Goal: Use online tool/utility

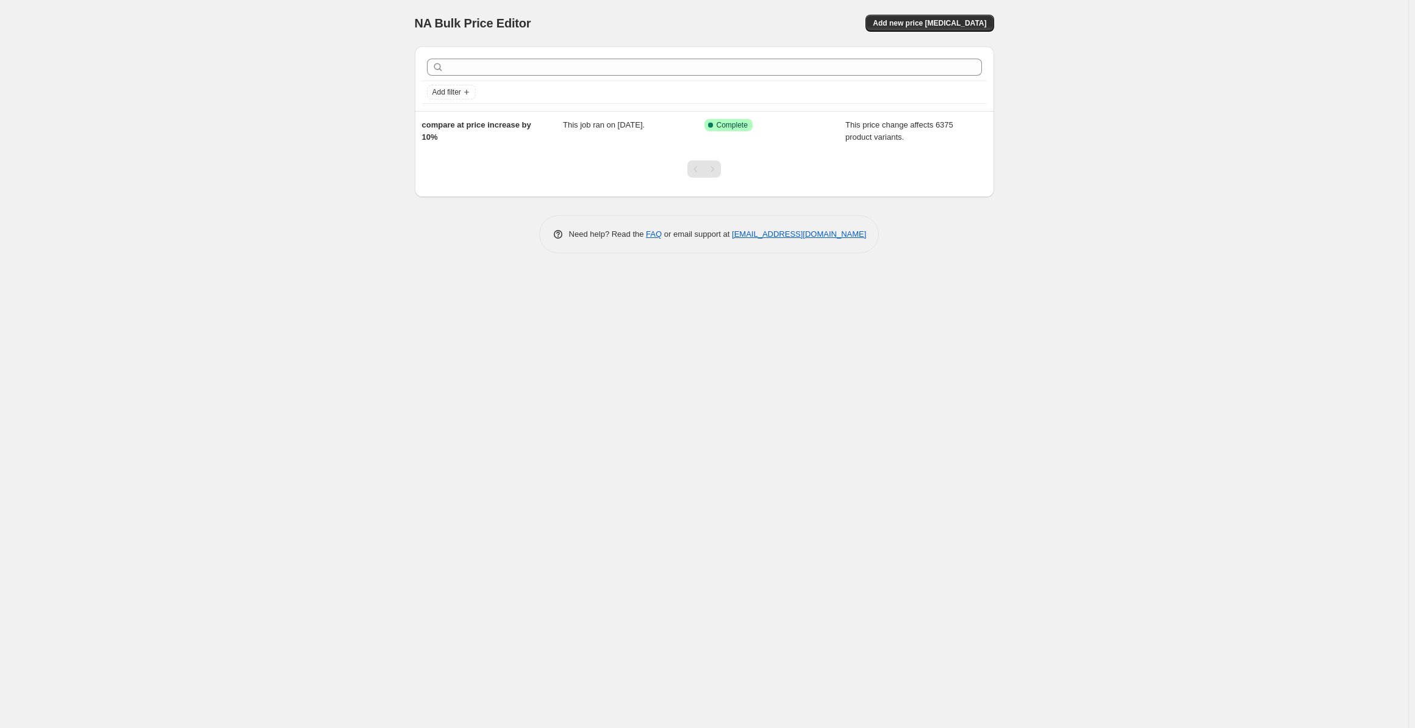
drag, startPoint x: 1166, startPoint y: 204, endPoint x: 372, endPoint y: 15, distance: 816.2
click at [372, 15] on div "NA Bulk Price Editor. This page is ready NA Bulk Price Editor Add new price cha…" at bounding box center [704, 364] width 1408 height 728
click at [302, 14] on div "NA Bulk Price Editor. This page is ready NA Bulk Price Editor Add new price cha…" at bounding box center [704, 364] width 1408 height 728
drag, startPoint x: 302, startPoint y: 14, endPoint x: 1197, endPoint y: 317, distance: 944.4
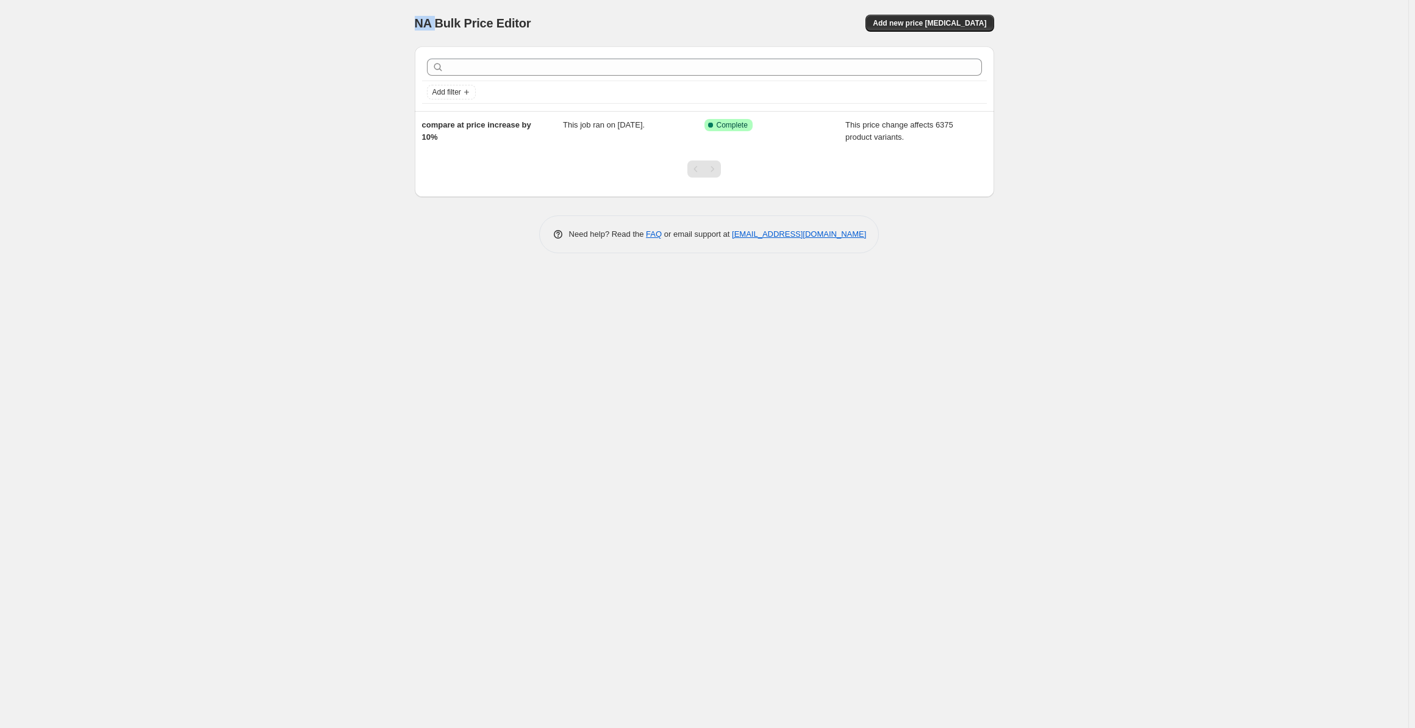
click at [1197, 317] on div "NA Bulk Price Editor. This page is ready NA Bulk Price Editor Add new price cha…" at bounding box center [704, 364] width 1408 height 728
drag, startPoint x: 917, startPoint y: 371, endPoint x: 204, endPoint y: -8, distance: 807.3
click at [204, 0] on html "Home Settings Plans Skip to content NA Bulk Price Editor. This page is ready NA…" at bounding box center [707, 364] width 1415 height 728
